Goal: Task Accomplishment & Management: Complete application form

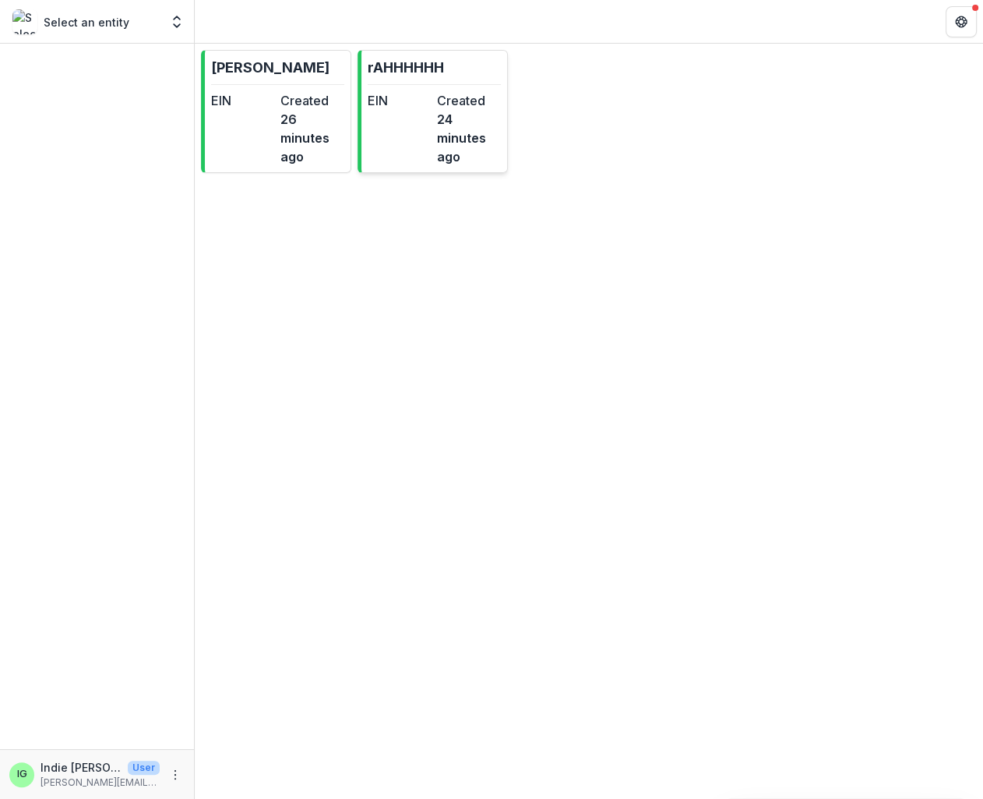
click at [393, 94] on dt "EIN" at bounding box center [399, 100] width 63 height 19
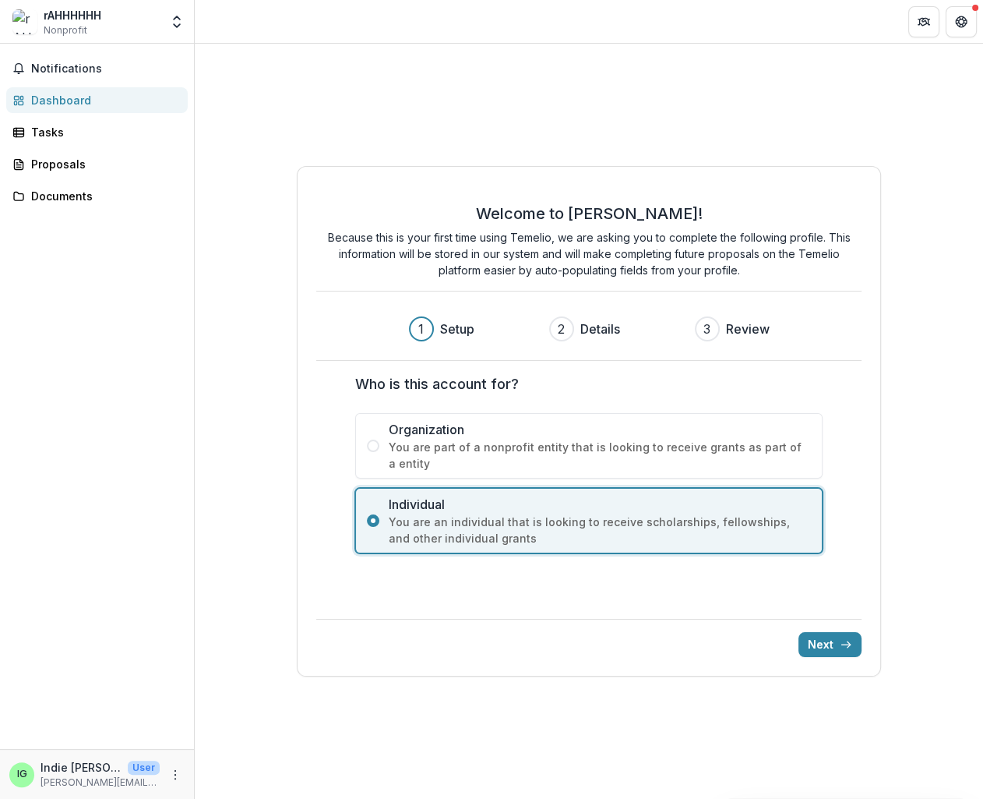
click at [470, 416] on label "Organization You are part of a nonprofit entity that is looking to receive gran…" at bounding box center [588, 445] width 467 height 65
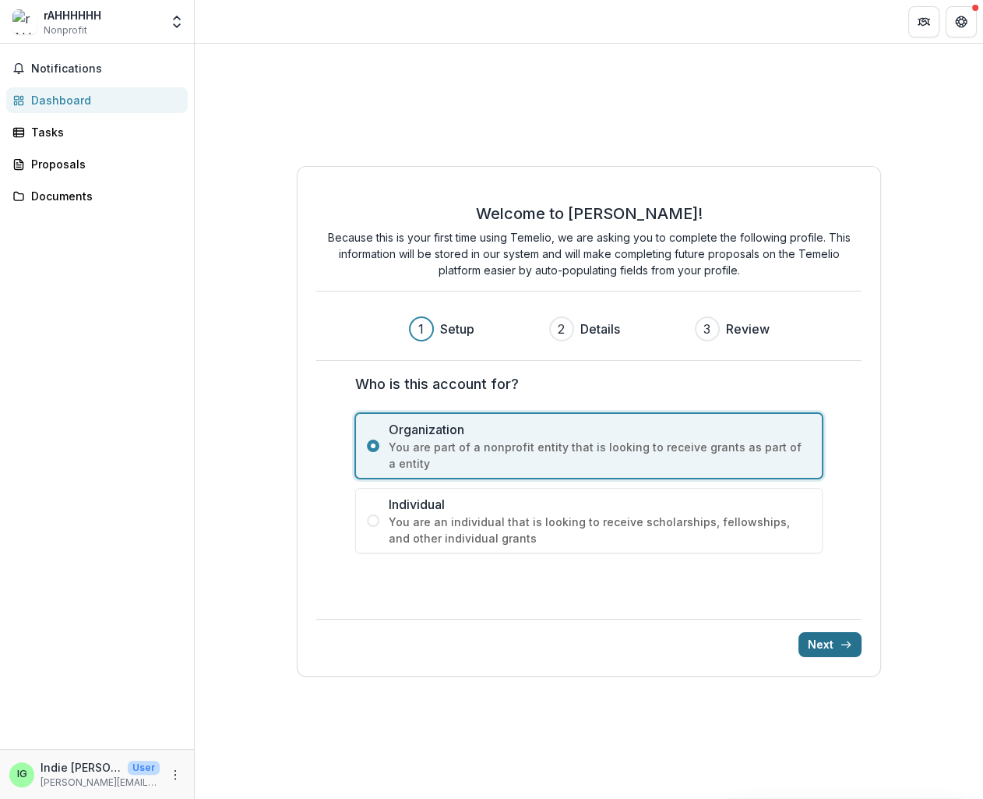
click at [847, 639] on icon "submit" at bounding box center [846, 644] width 12 height 12
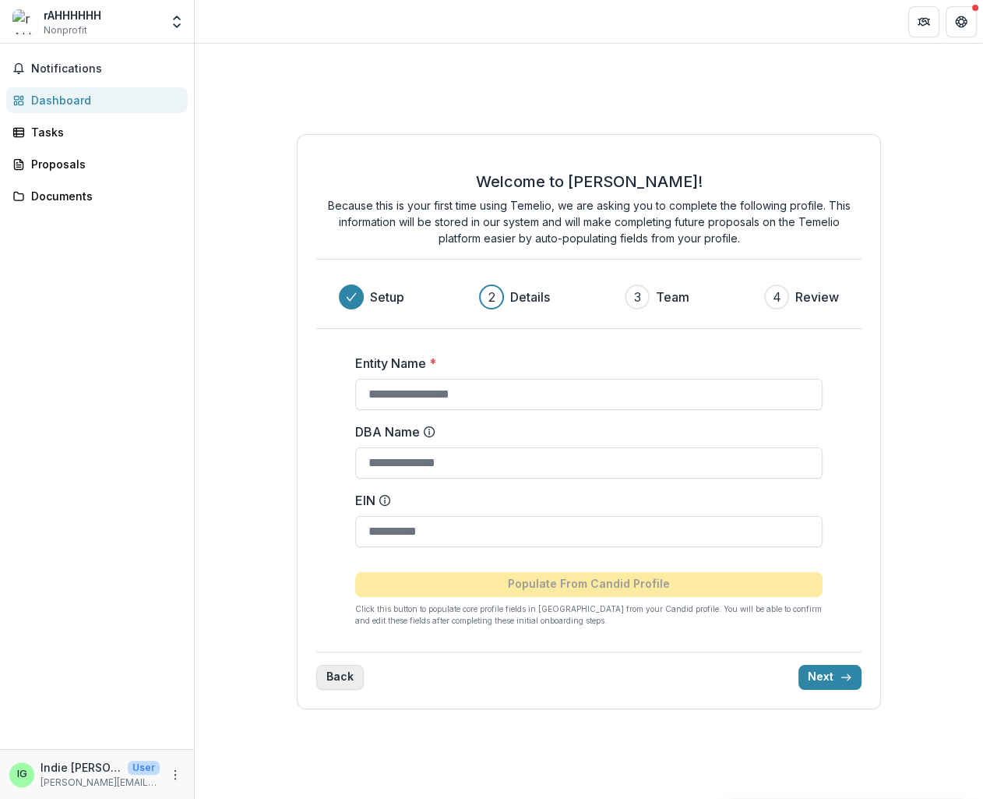
click at [344, 676] on button "Back" at bounding box center [340, 677] width 48 height 25
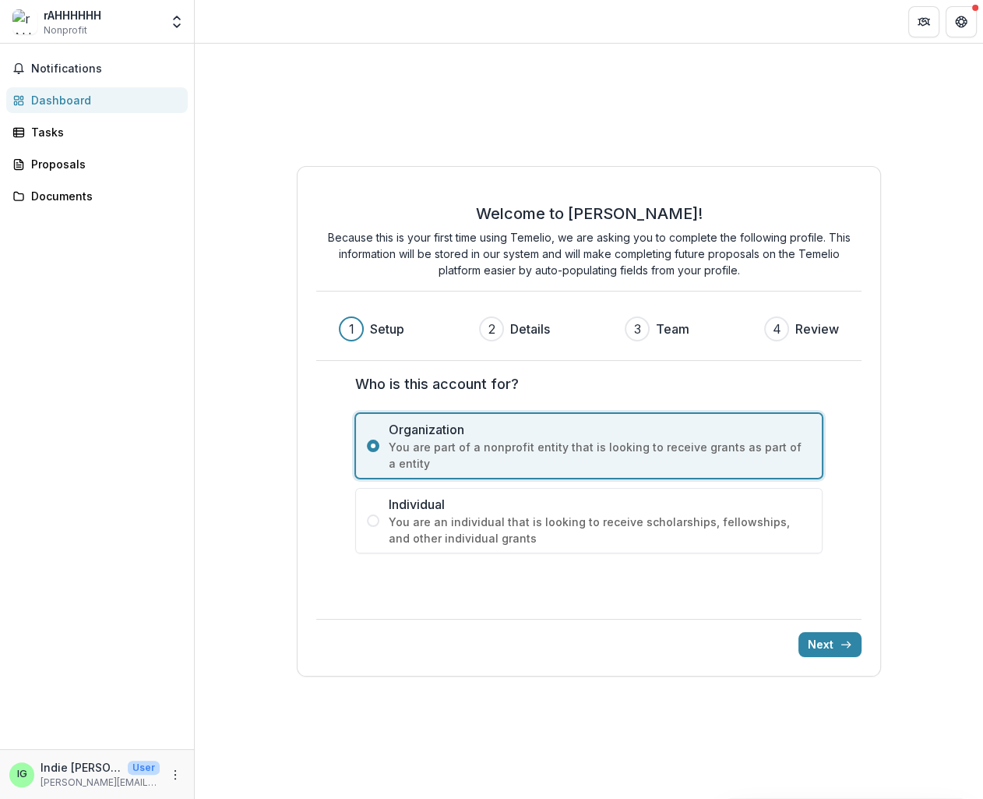
drag, startPoint x: 845, startPoint y: 642, endPoint x: 753, endPoint y: 559, distance: 124.1
click at [813, 596] on div "Welcome to [PERSON_NAME]! Because this is your first time using Temelio, we are…" at bounding box center [589, 421] width 584 height 511
click at [706, 539] on span "You are an individual that is looking to receive scholarships, fellowships, and…" at bounding box center [600, 529] width 422 height 33
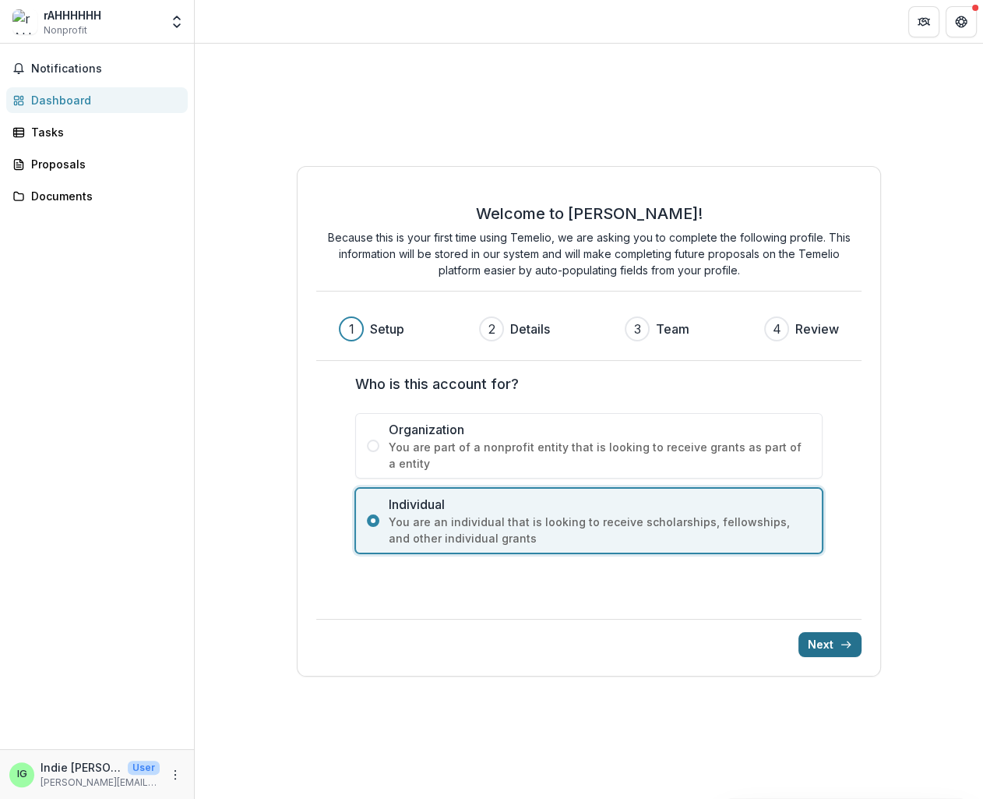
click at [852, 639] on icon "submit" at bounding box center [846, 644] width 12 height 12
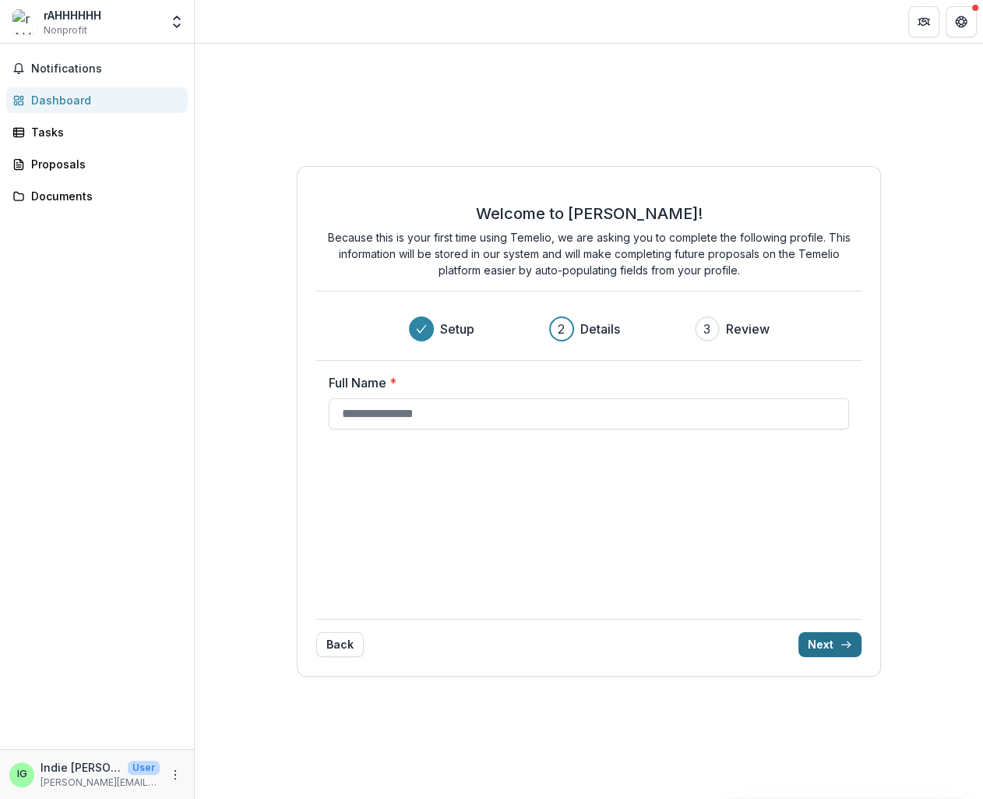
click at [851, 640] on icon "submit" at bounding box center [846, 644] width 12 height 12
click at [487, 427] on input "*******" at bounding box center [589, 413] width 520 height 31
type input "**********"
click at [859, 648] on button "Next" at bounding box center [830, 644] width 63 height 25
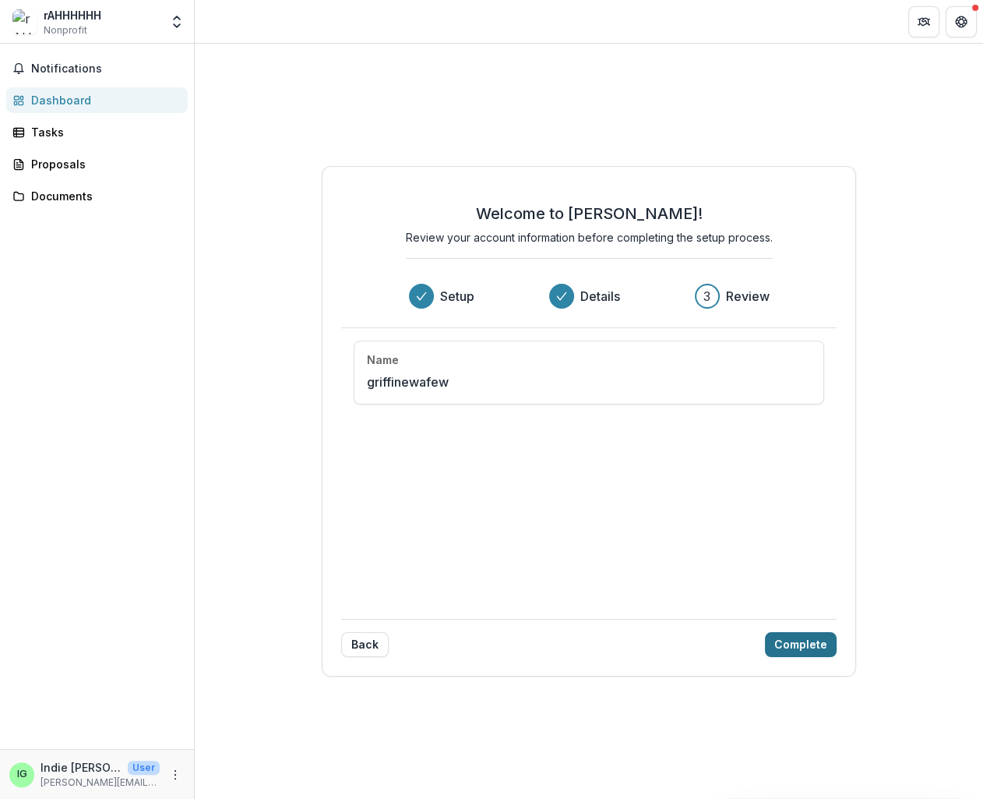
click at [825, 646] on button "Complete" at bounding box center [801, 644] width 72 height 25
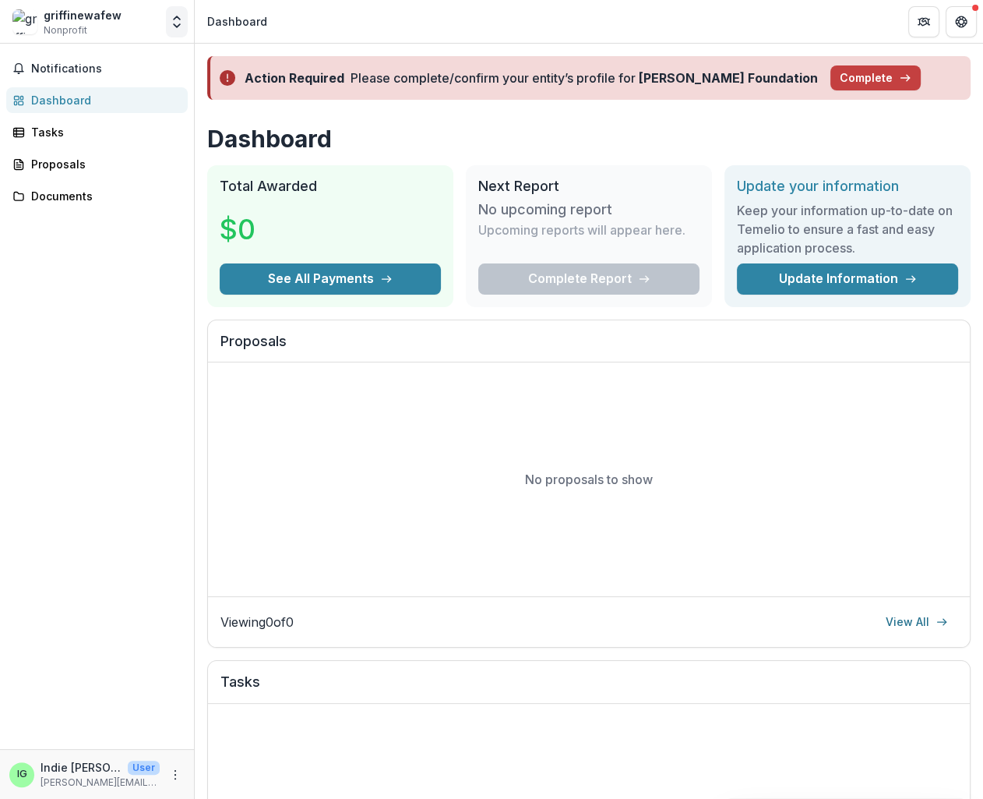
click at [179, 20] on icon "Open entity switcher" at bounding box center [177, 22] width 16 height 16
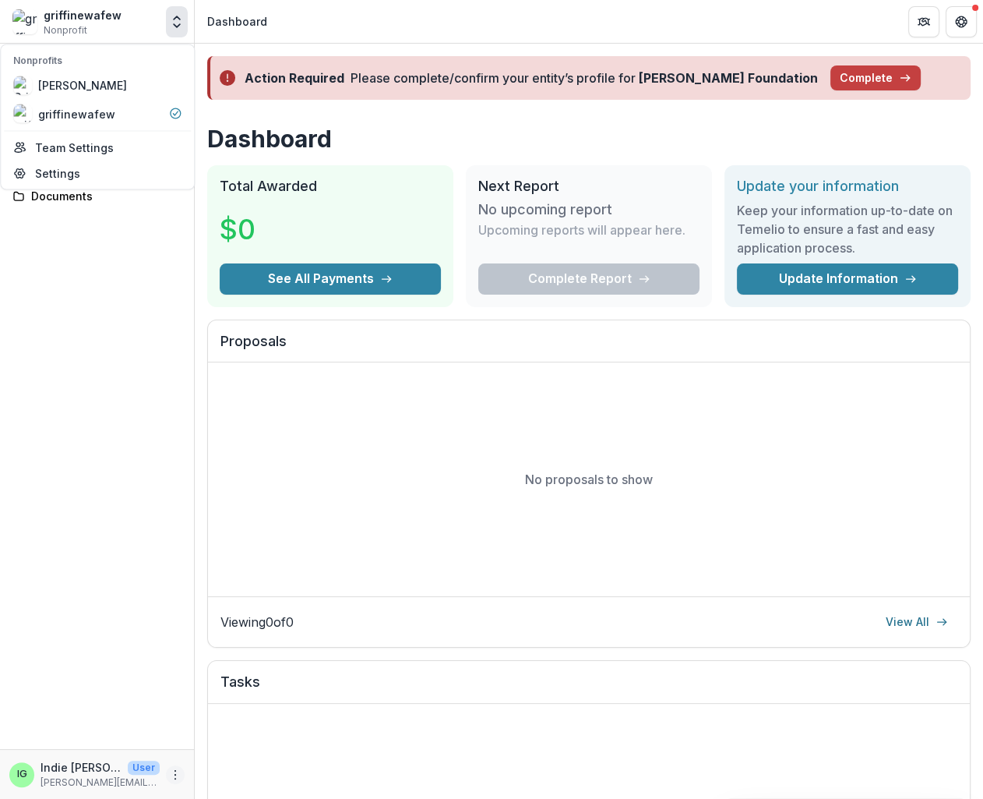
click at [183, 771] on button "More" at bounding box center [175, 774] width 19 height 19
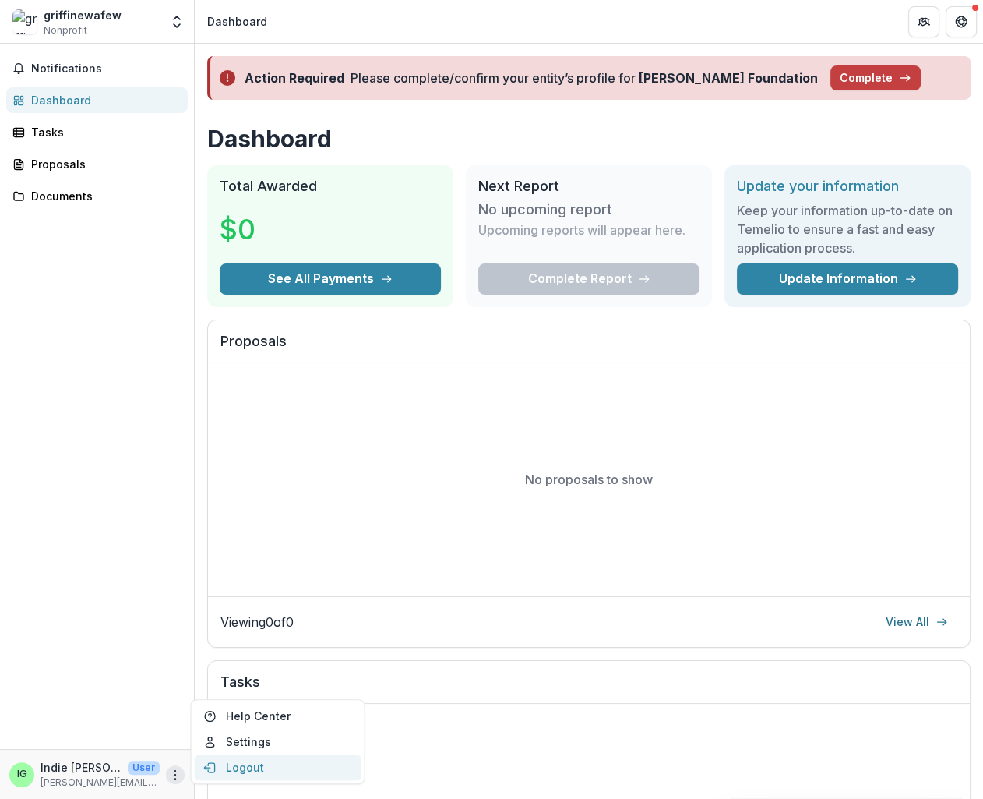
click at [252, 763] on button "Logout" at bounding box center [278, 767] width 167 height 26
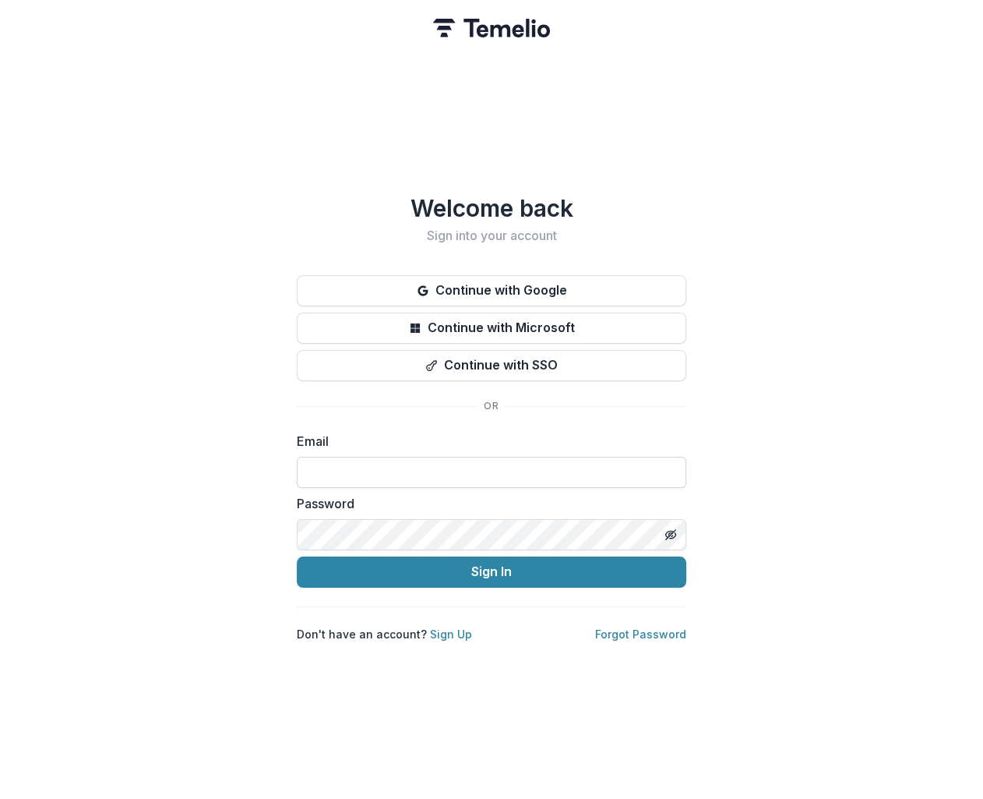
click at [341, 464] on input at bounding box center [492, 472] width 390 height 31
type input "**********"
click at [297, 556] on button "Sign In" at bounding box center [492, 571] width 390 height 31
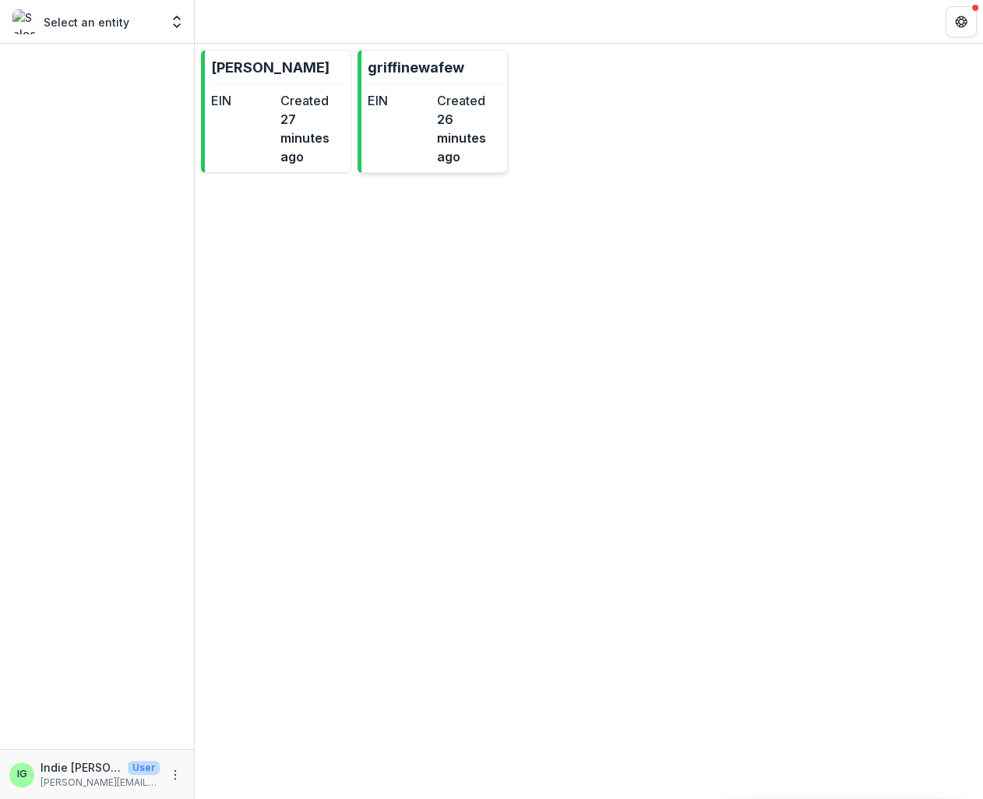
click at [417, 95] on dt "EIN" at bounding box center [399, 100] width 63 height 19
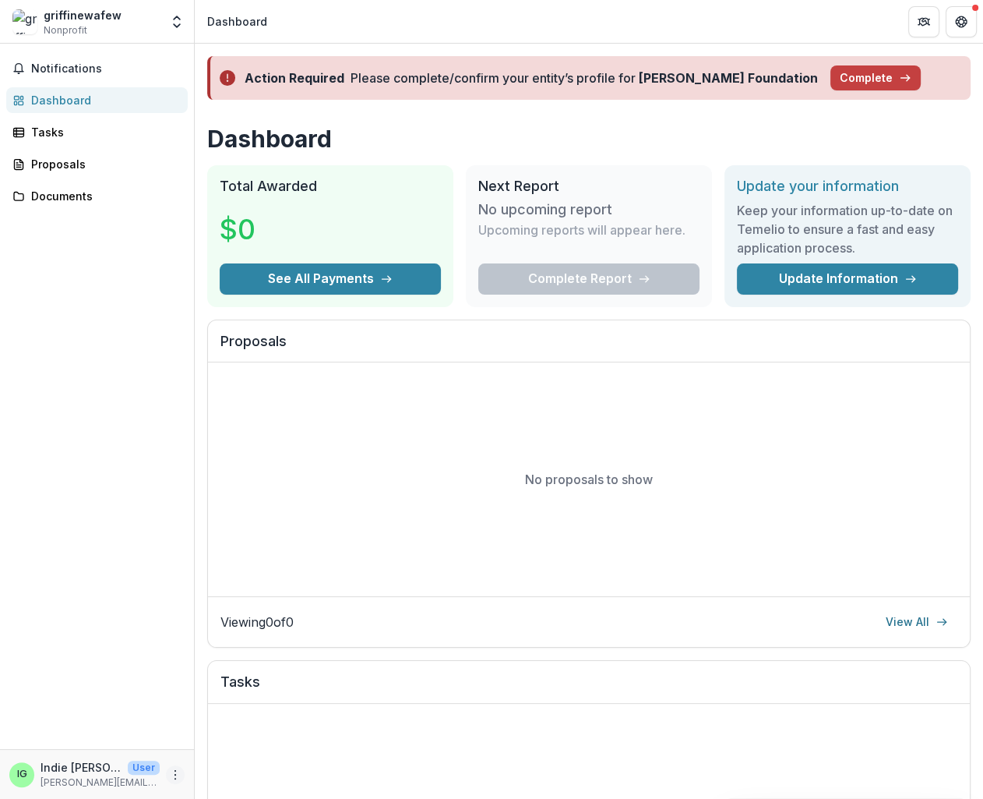
click at [165, 762] on div "IG Indie Griffin User griffin+indieindie@trytemelio.com" at bounding box center [96, 774] width 175 height 30
drag, startPoint x: 168, startPoint y: 767, endPoint x: 203, endPoint y: 765, distance: 35.1
click at [168, 767] on button "More" at bounding box center [175, 774] width 19 height 19
click at [249, 760] on button "Logout" at bounding box center [278, 767] width 167 height 26
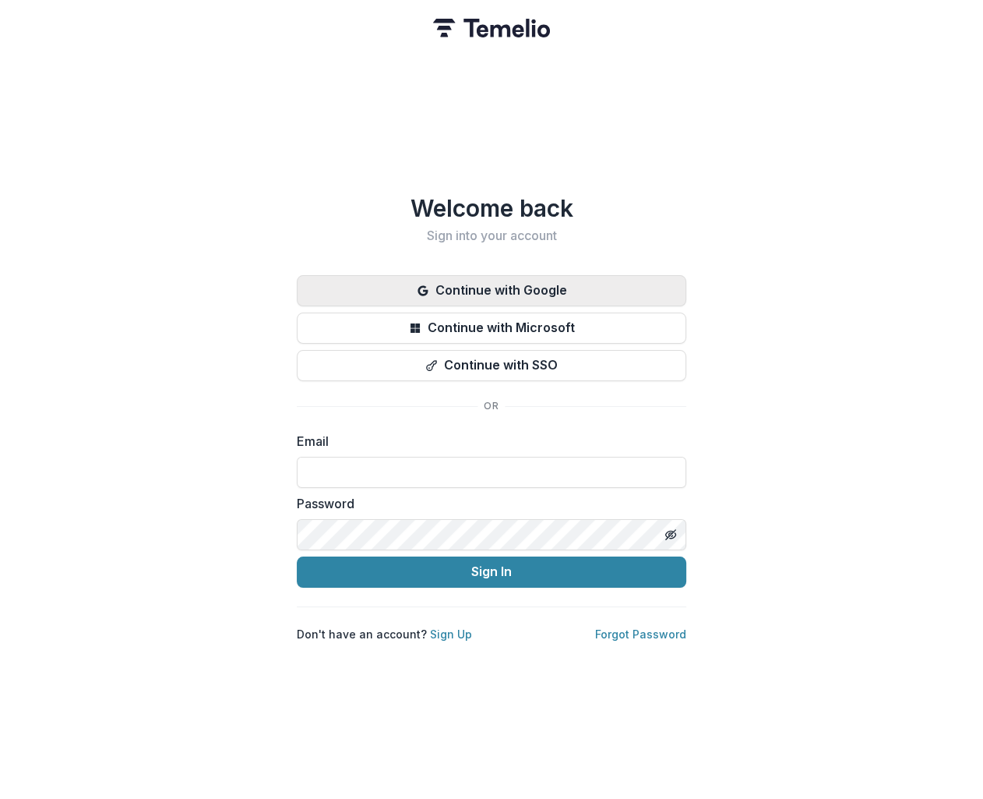
click at [504, 293] on button "Continue with Google" at bounding box center [492, 290] width 390 height 31
